Goal: Transaction & Acquisition: Purchase product/service

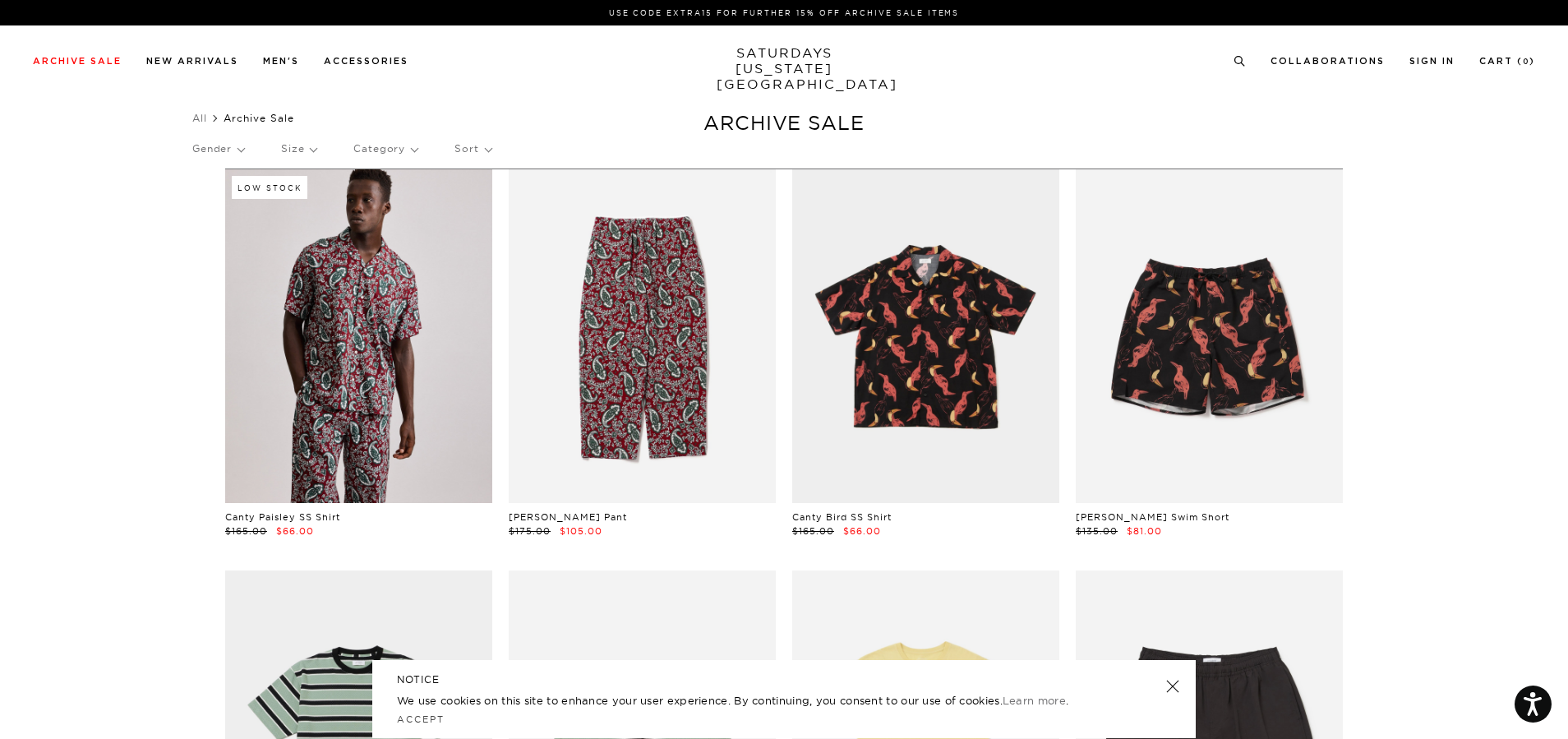
click at [309, 162] on p "Size" at bounding box center [298, 149] width 35 height 38
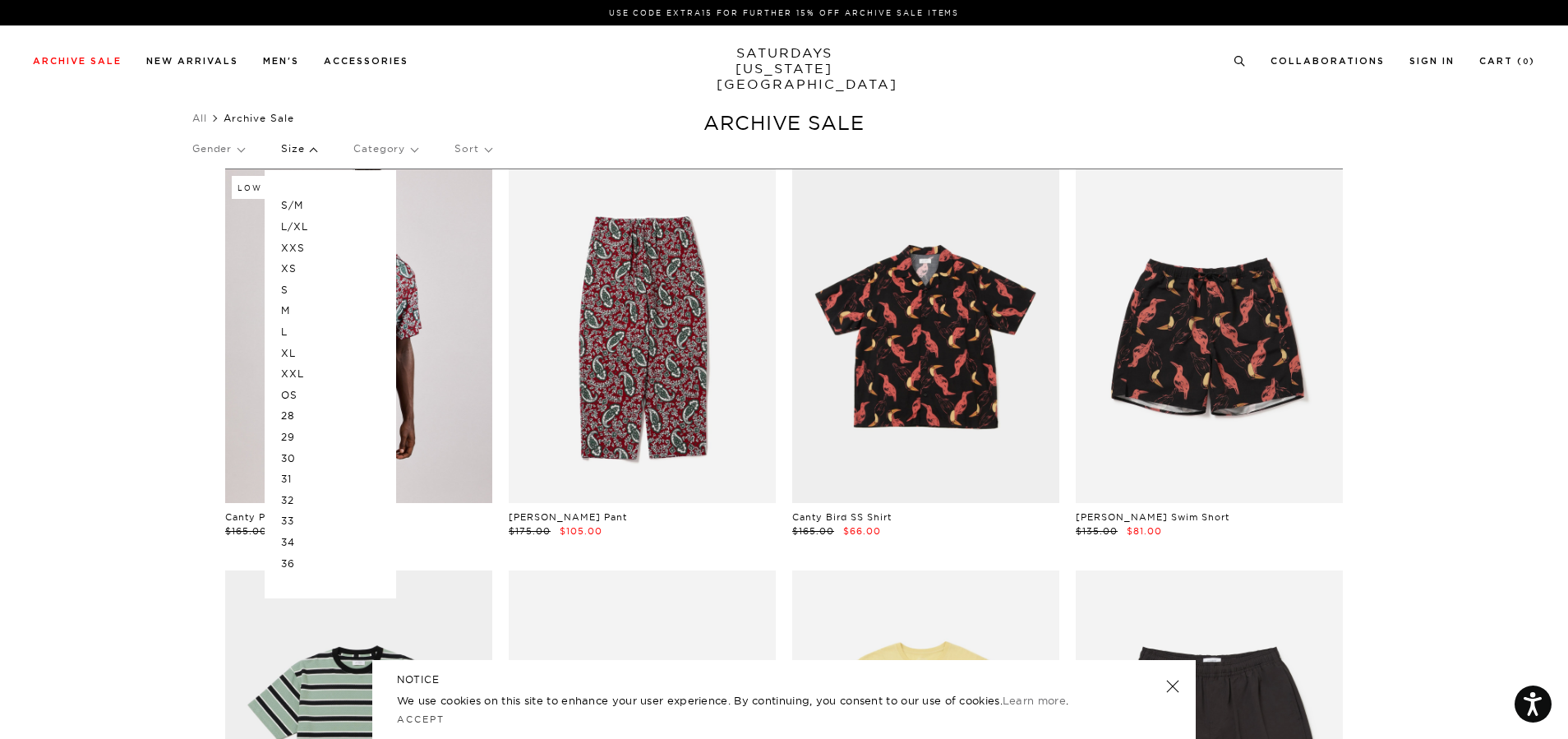
click at [291, 331] on p "L" at bounding box center [330, 332] width 98 height 22
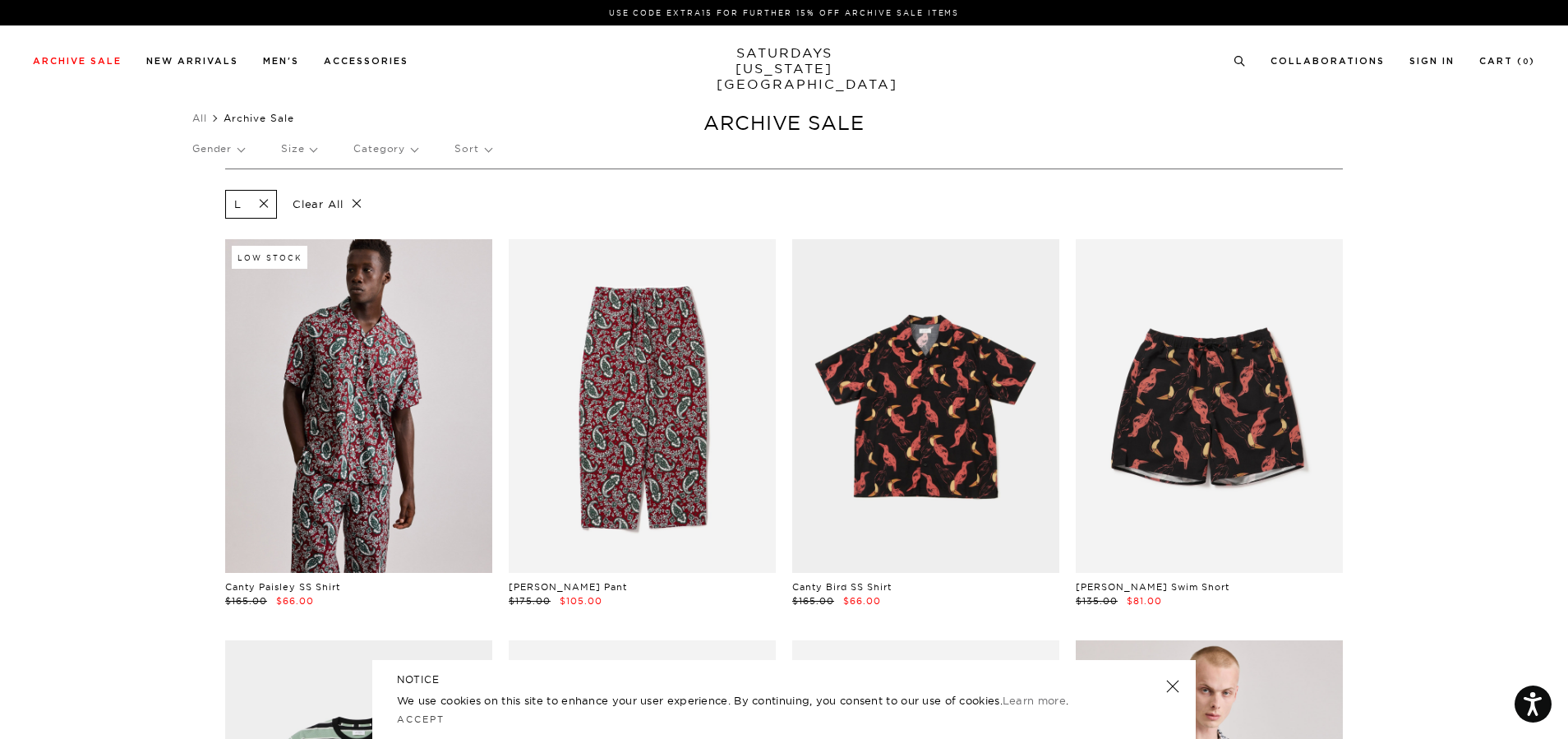
click at [238, 153] on p "Gender" at bounding box center [218, 149] width 52 height 38
click at [224, 204] on p "Mens" at bounding box center [241, 205] width 98 height 22
click at [483, 148] on p "Sort" at bounding box center [472, 149] width 36 height 38
click at [498, 243] on p "Price (Lowest-highest)" at bounding box center [517, 247] width 126 height 22
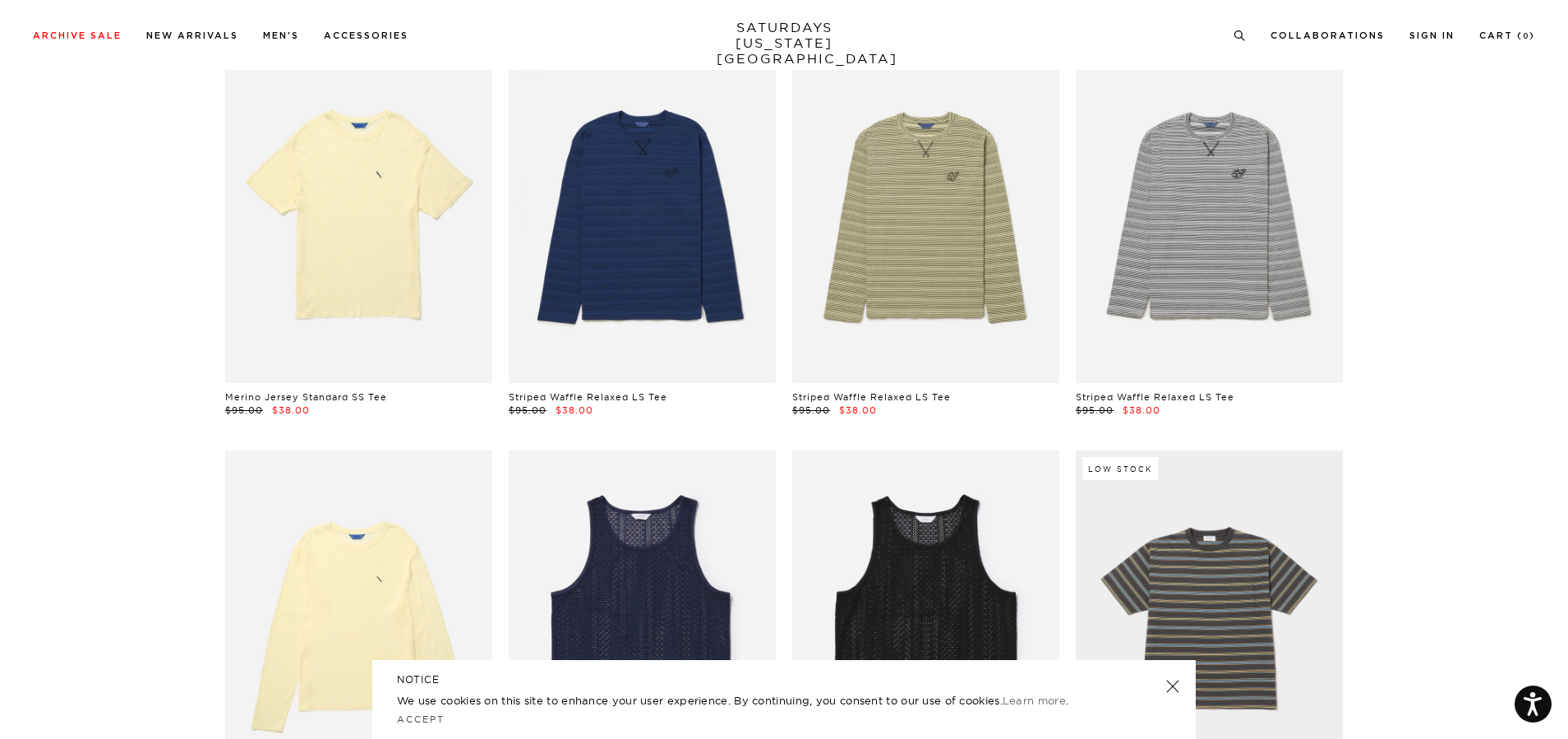
scroll to position [605, 0]
